Goal: Task Accomplishment & Management: Manage account settings

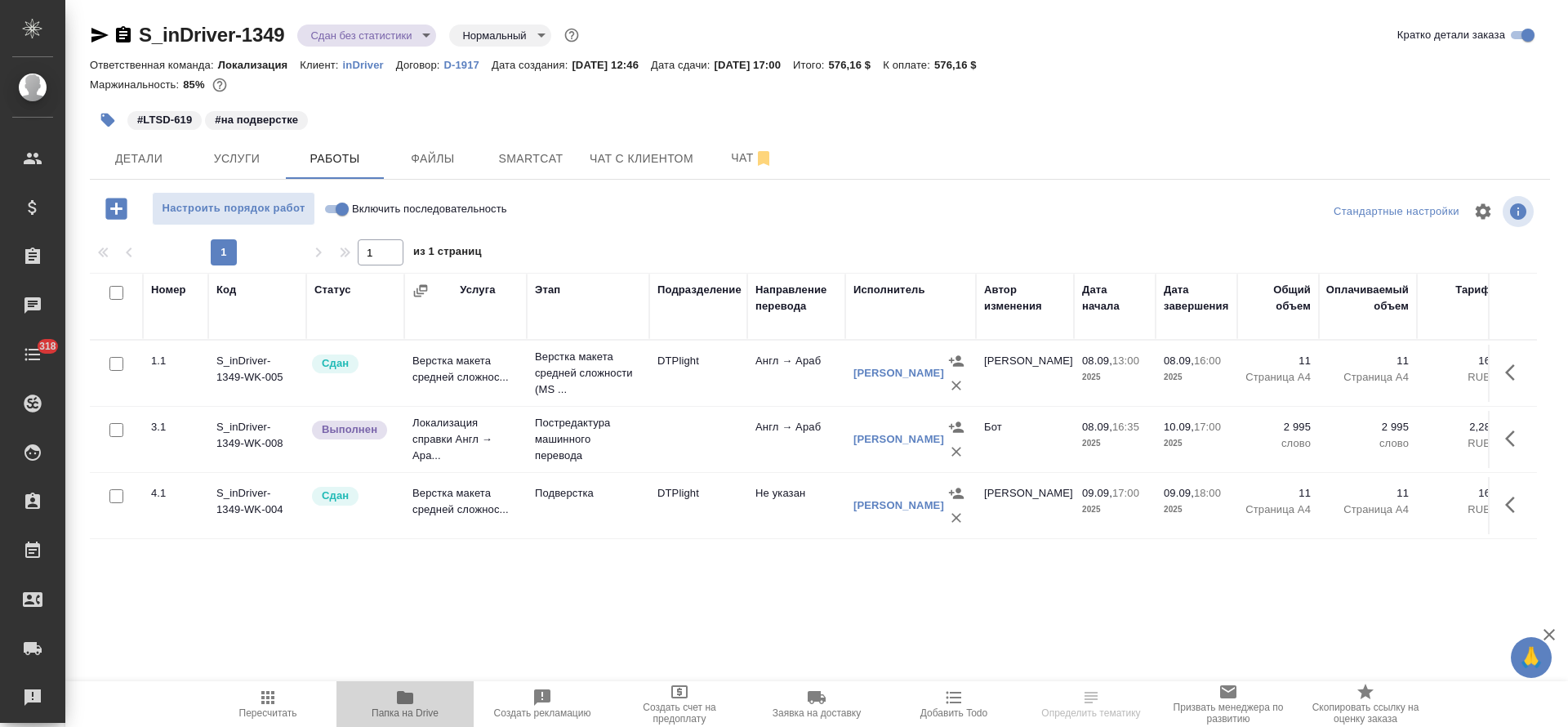
click at [416, 695] on span "Папка на Drive" at bounding box center [405, 704] width 118 height 31
click at [137, 167] on span "Детали" at bounding box center [138, 158] width 78 height 21
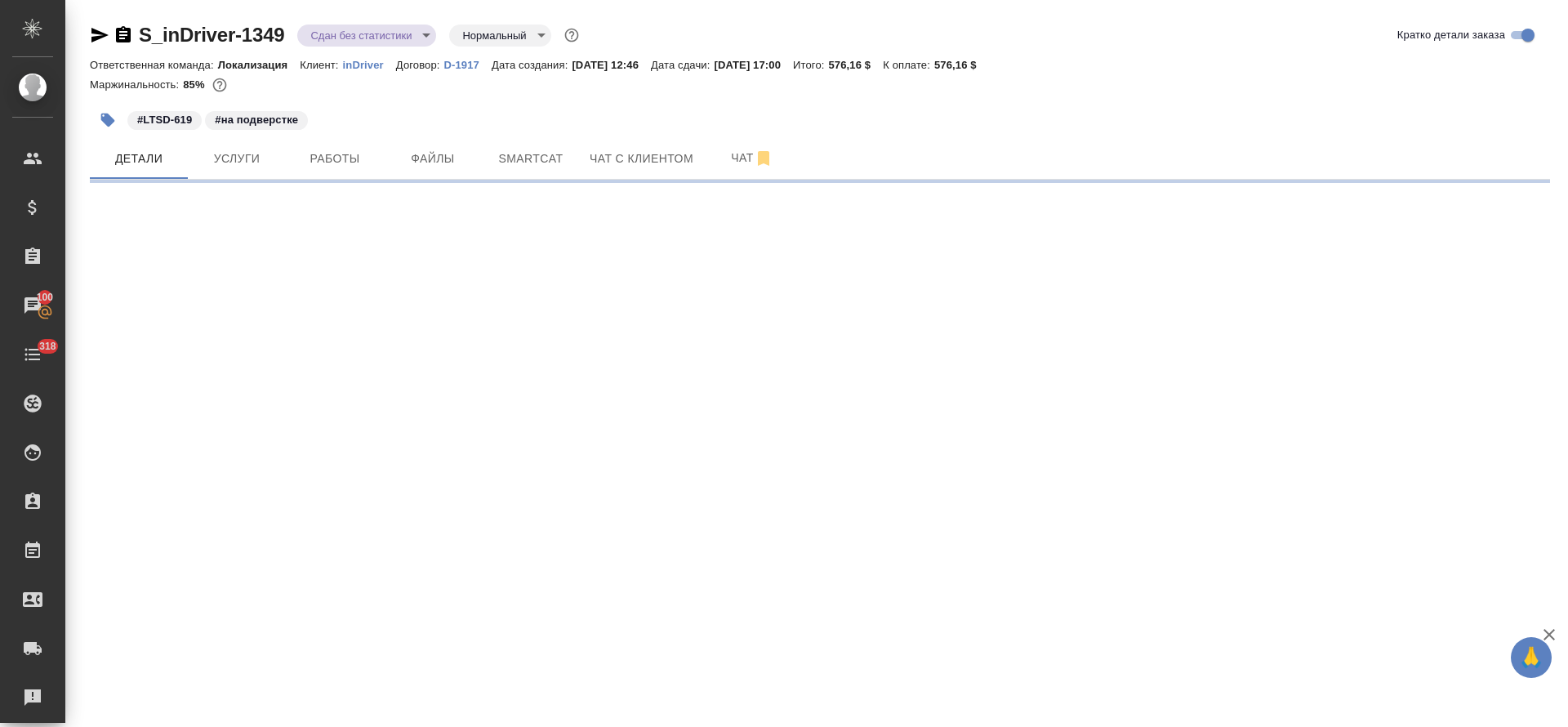
select select "RU"
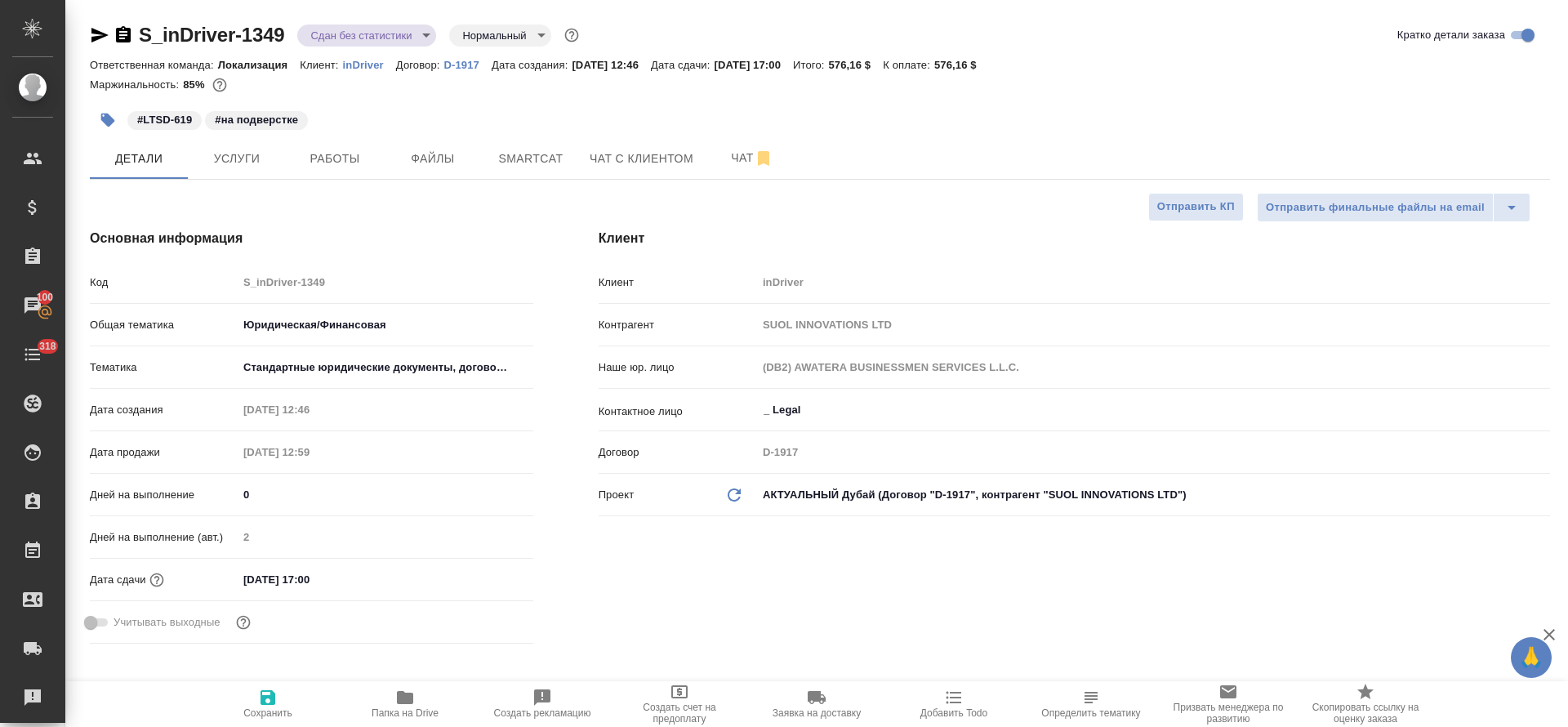
type textarea "x"
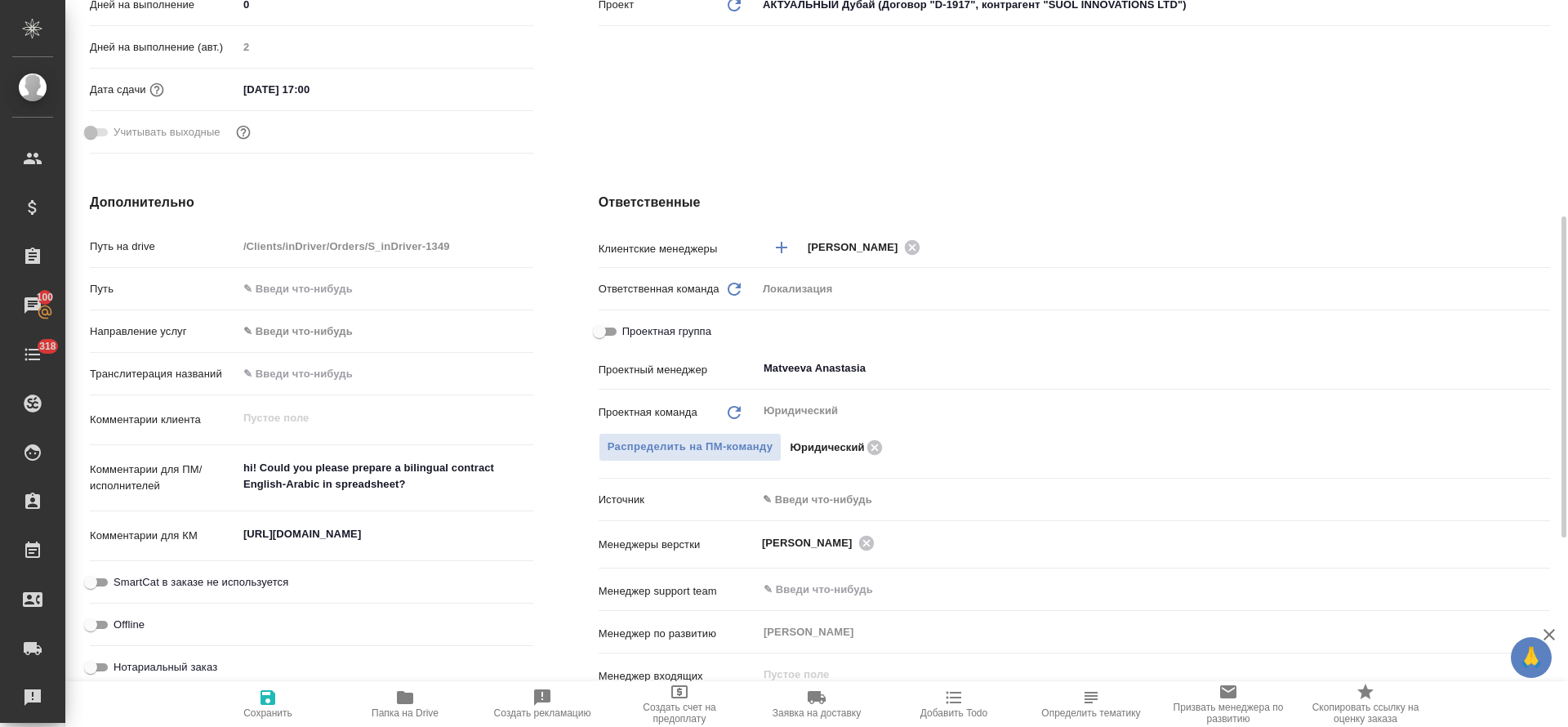
type textarea "x"
click at [299, 534] on textarea "[URL][DOMAIN_NAME]" at bounding box center [385, 534] width 296 height 28
click at [299, 534] on textarea "[URL][DOMAIN_NAME]" at bounding box center [385, 535] width 294 height 28
type textarea "x"
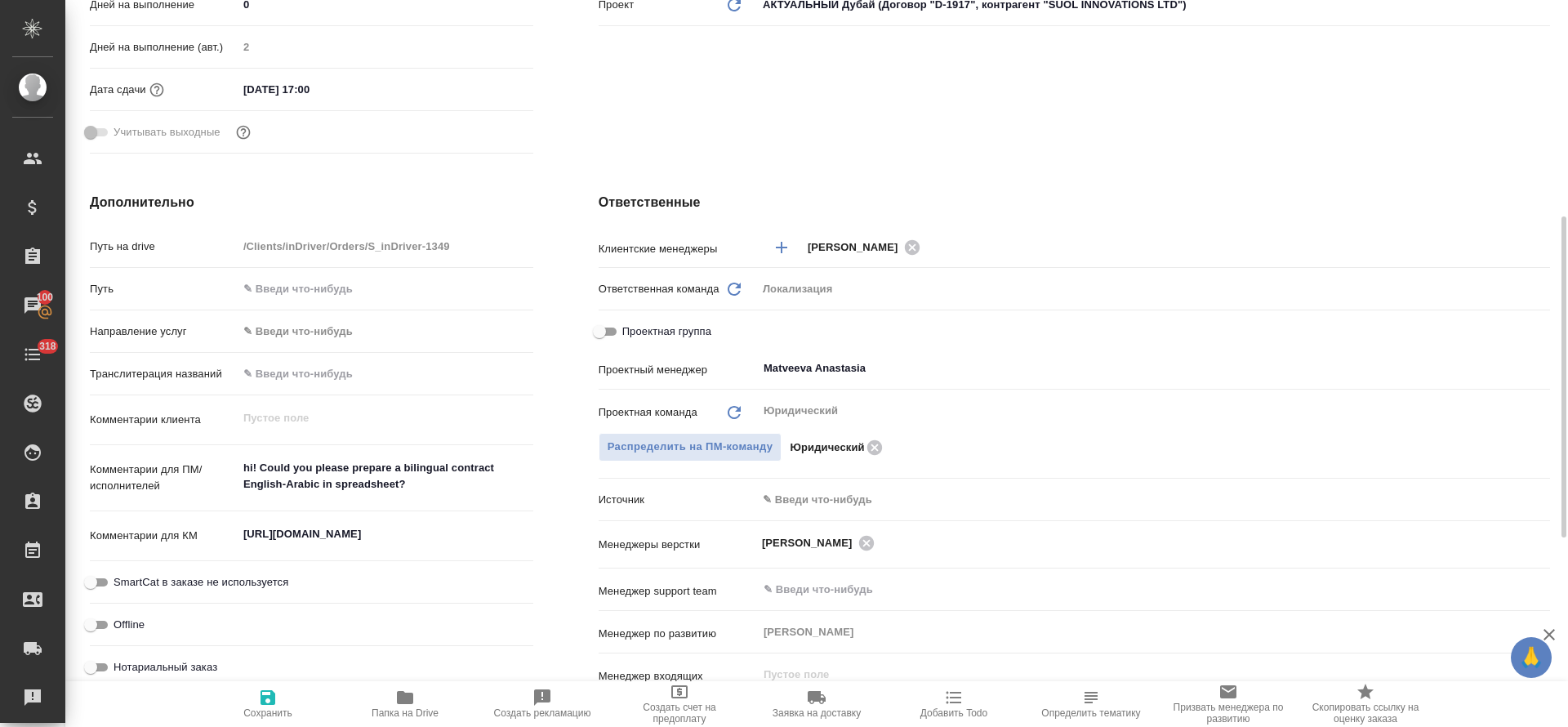
type textarea "x"
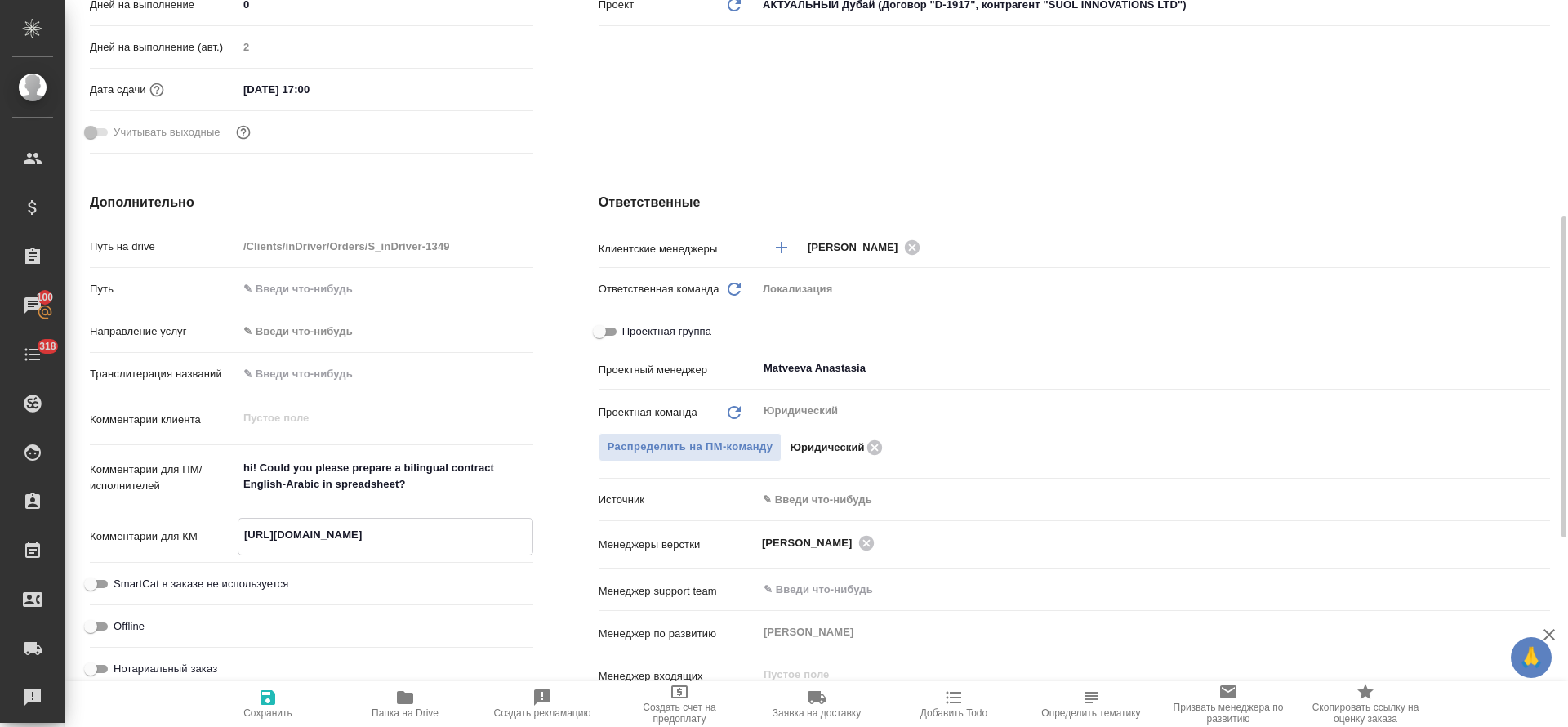
scroll to position [0, 0]
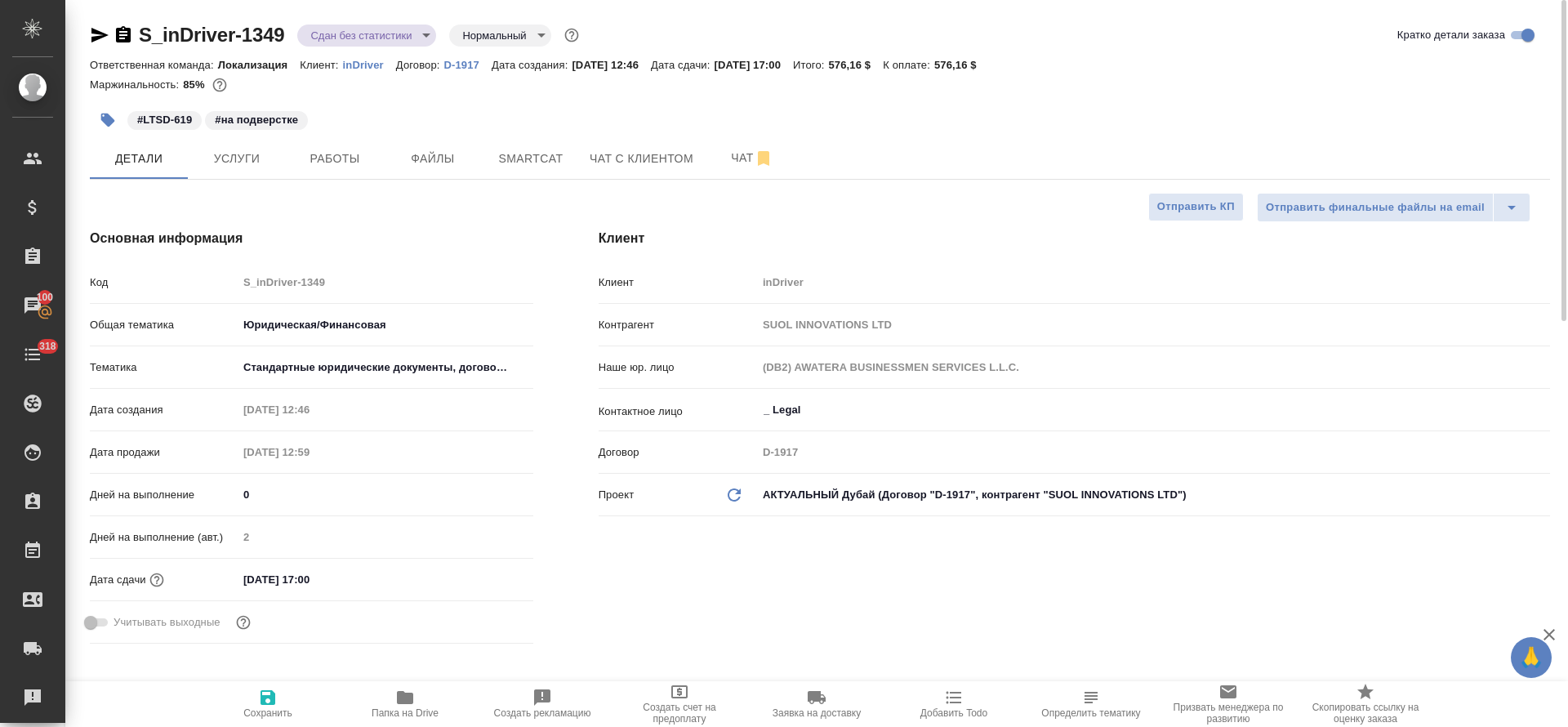
type textarea "x"
